Goal: Information Seeking & Learning: Learn about a topic

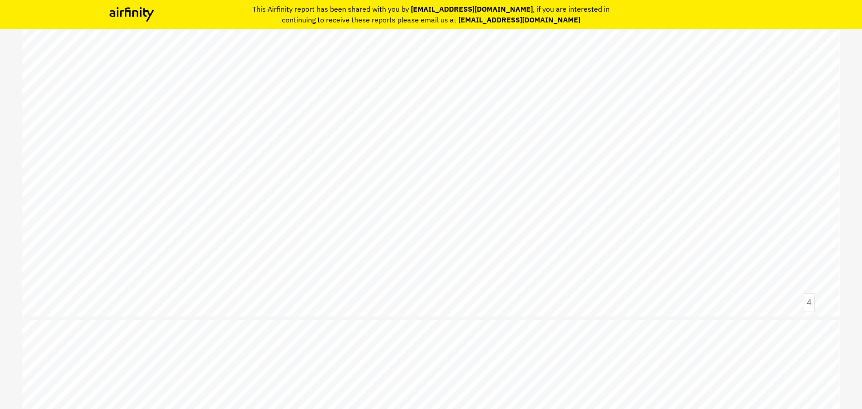
scroll to position [1571, 0]
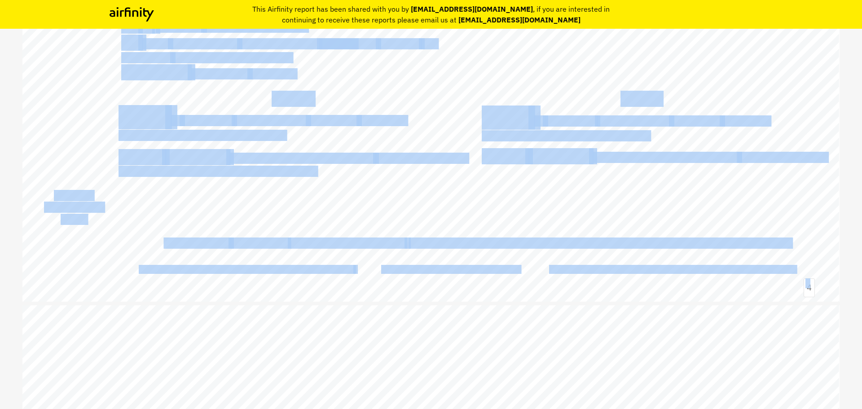
drag, startPoint x: 159, startPoint y: 244, endPoint x: 788, endPoint y: 243, distance: 628.8
click at [788, 243] on div "Executive summary Resistance © 2025 Airfinity – Private & Co nfidential Last up…" at bounding box center [430, 72] width 817 height 459
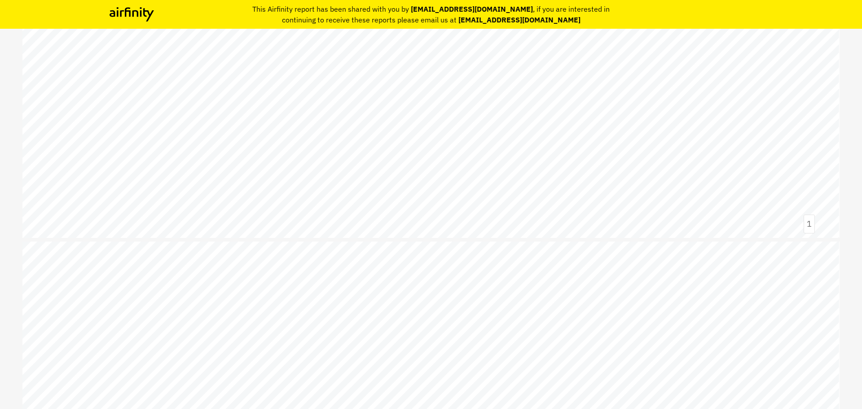
scroll to position [269, 0]
click at [764, 14] on div "This Airfinity report has been shared with you by [EMAIL_ADDRESS][DOMAIN_NAME] …" at bounding box center [431, 14] width 862 height 29
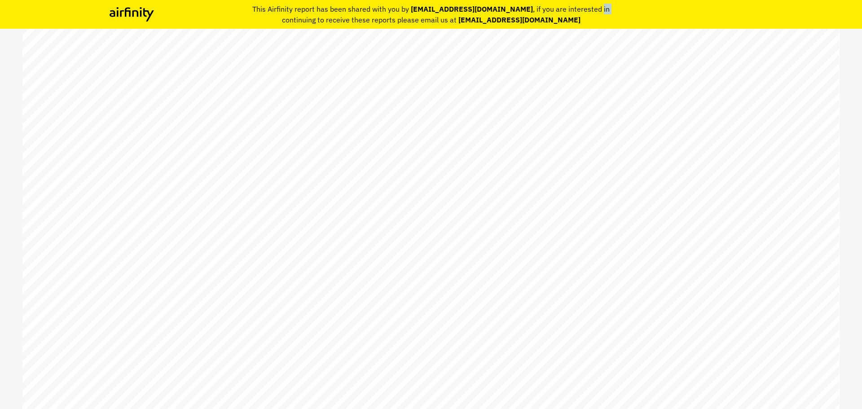
click at [24, 15] on div "This Airfinity report has been shared with you by [EMAIL_ADDRESS][DOMAIN_NAME] …" at bounding box center [431, 14] width 862 height 29
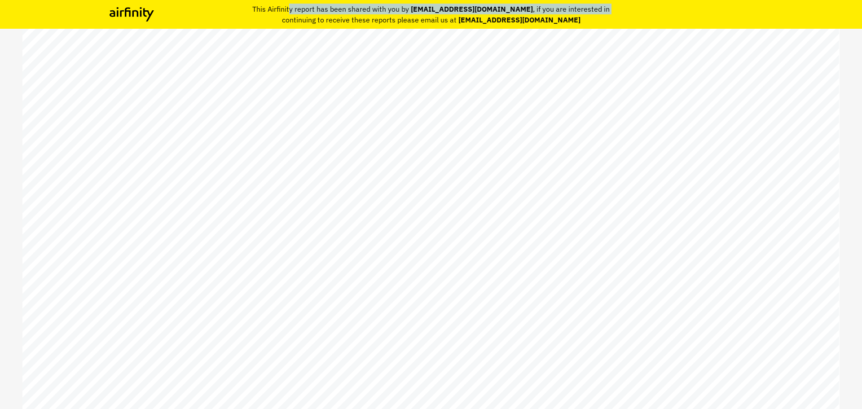
drag, startPoint x: 254, startPoint y: 20, endPoint x: 318, endPoint y: 14, distance: 64.0
click at [318, 14] on div "This Airfinity report has been shared with you by [EMAIL_ADDRESS][DOMAIN_NAME] …" at bounding box center [431, 14] width 658 height 29
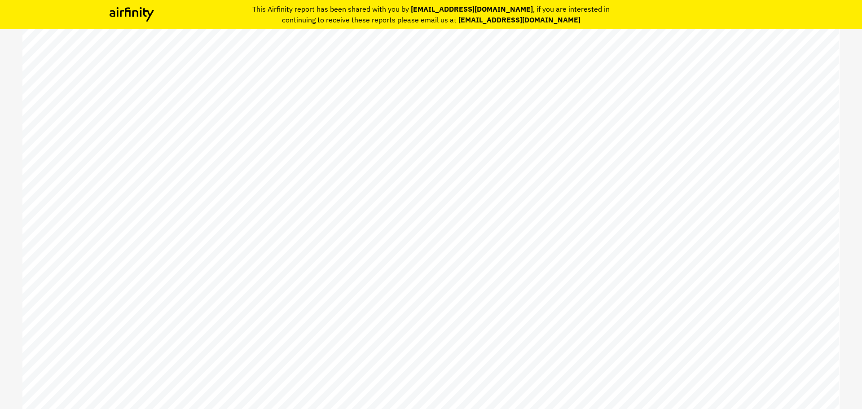
click at [381, 17] on p "This Airfinity report has been shared with you by [EMAIL_ADDRESS][DOMAIN_NAME] …" at bounding box center [431, 14] width 362 height 29
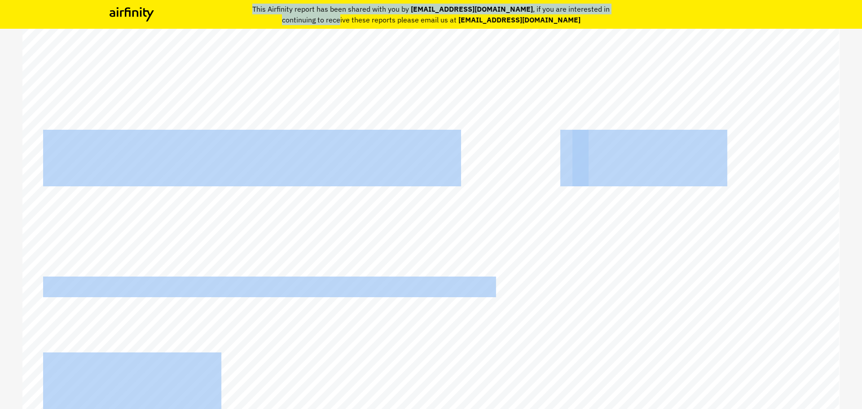
drag, startPoint x: 364, startPoint y: 26, endPoint x: 360, endPoint y: 42, distance: 16.5
click at [360, 39] on div "[MEDICAL_DATA] report Serious bacterial infections and antibacterial resistance…" at bounding box center [431, 204] width 862 height 409
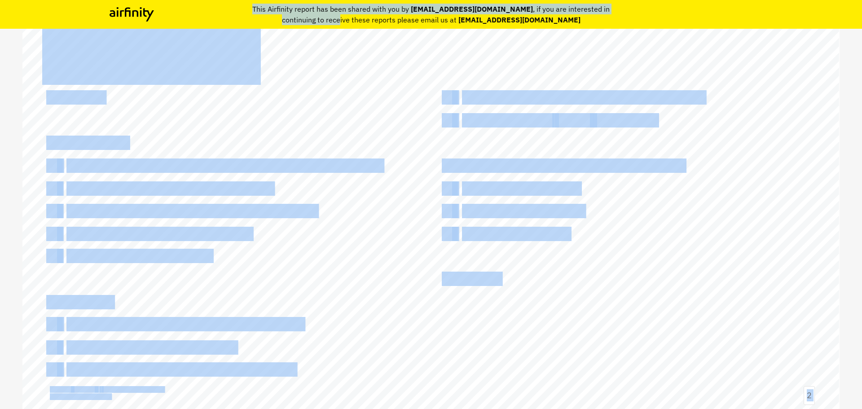
click at [336, 200] on div "Contents Summary Epidemiology → MRSA and MSSA estimates in the [GEOGRAPHIC_DATA…" at bounding box center [430, 180] width 817 height 459
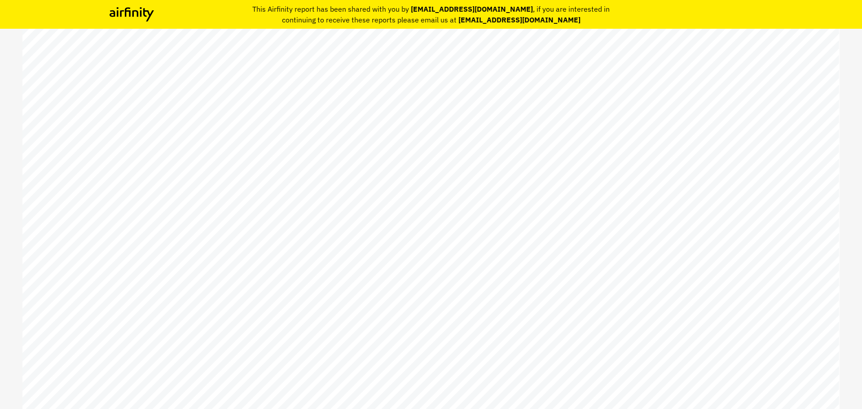
scroll to position [1212, 0]
